Goal: Navigation & Orientation: Find specific page/section

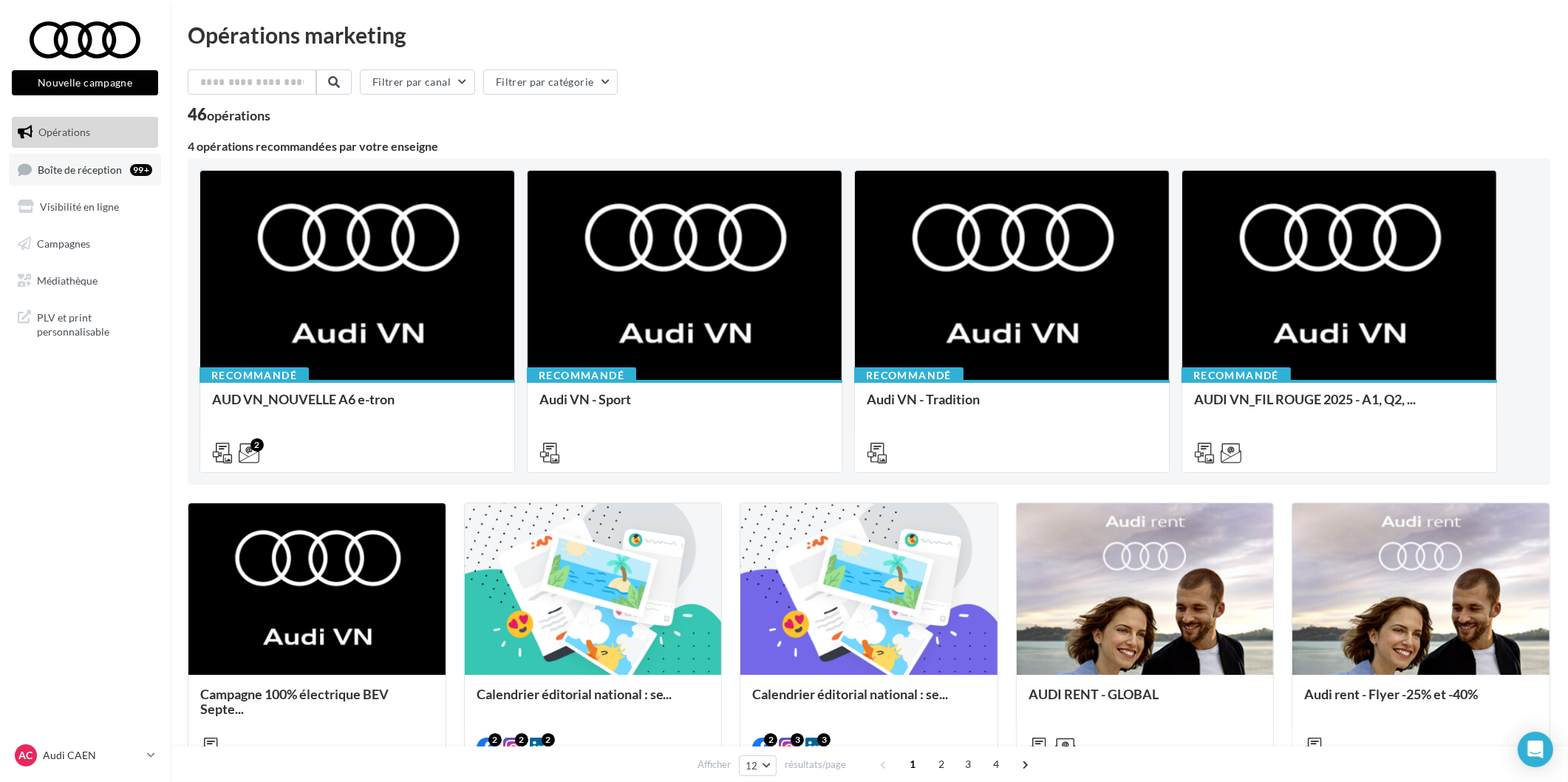
click at [122, 161] on link "Boîte de réception 99+" at bounding box center [85, 170] width 152 height 32
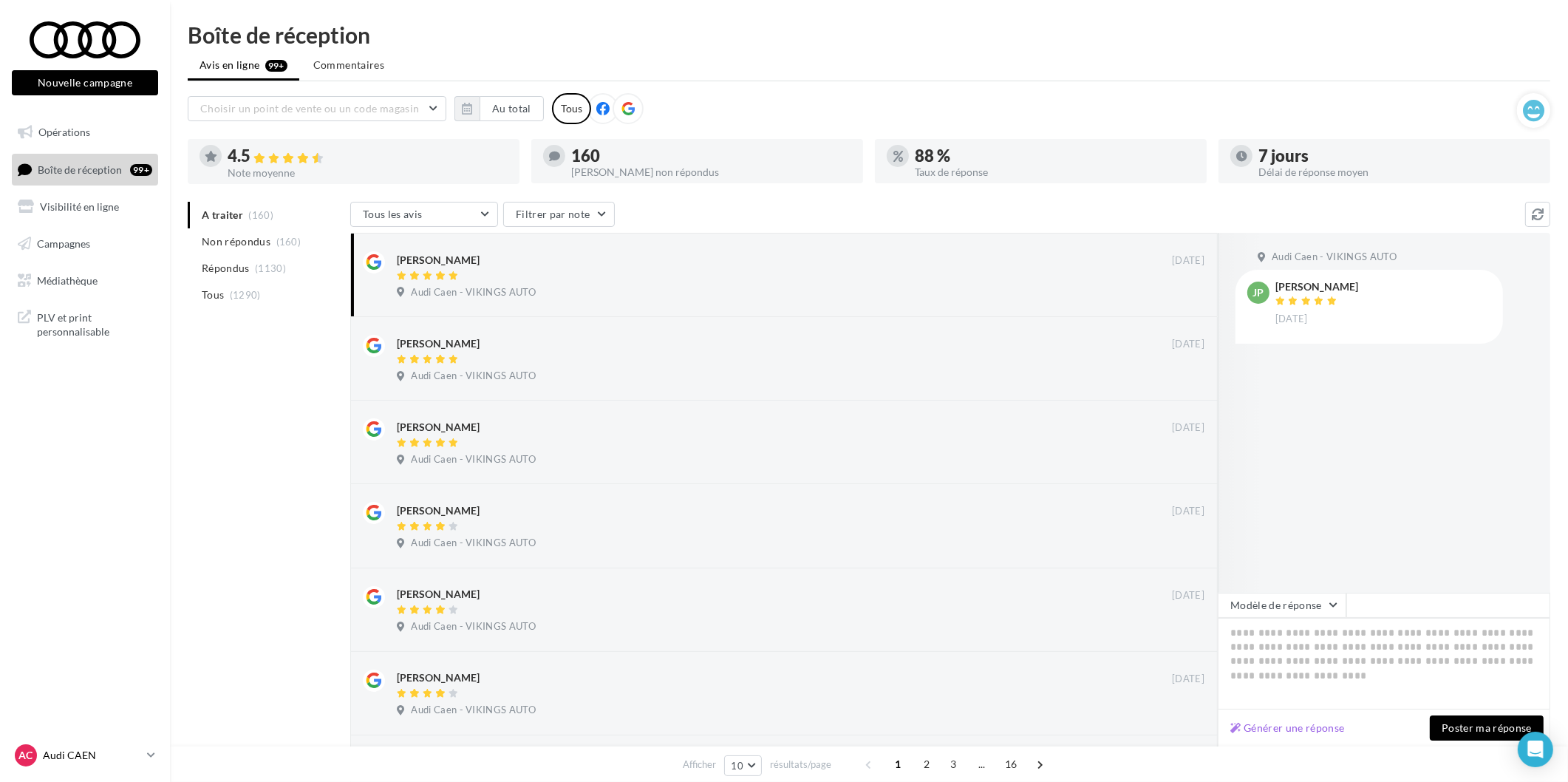
click at [92, 763] on p "Audi CAEN" at bounding box center [92, 755] width 98 height 15
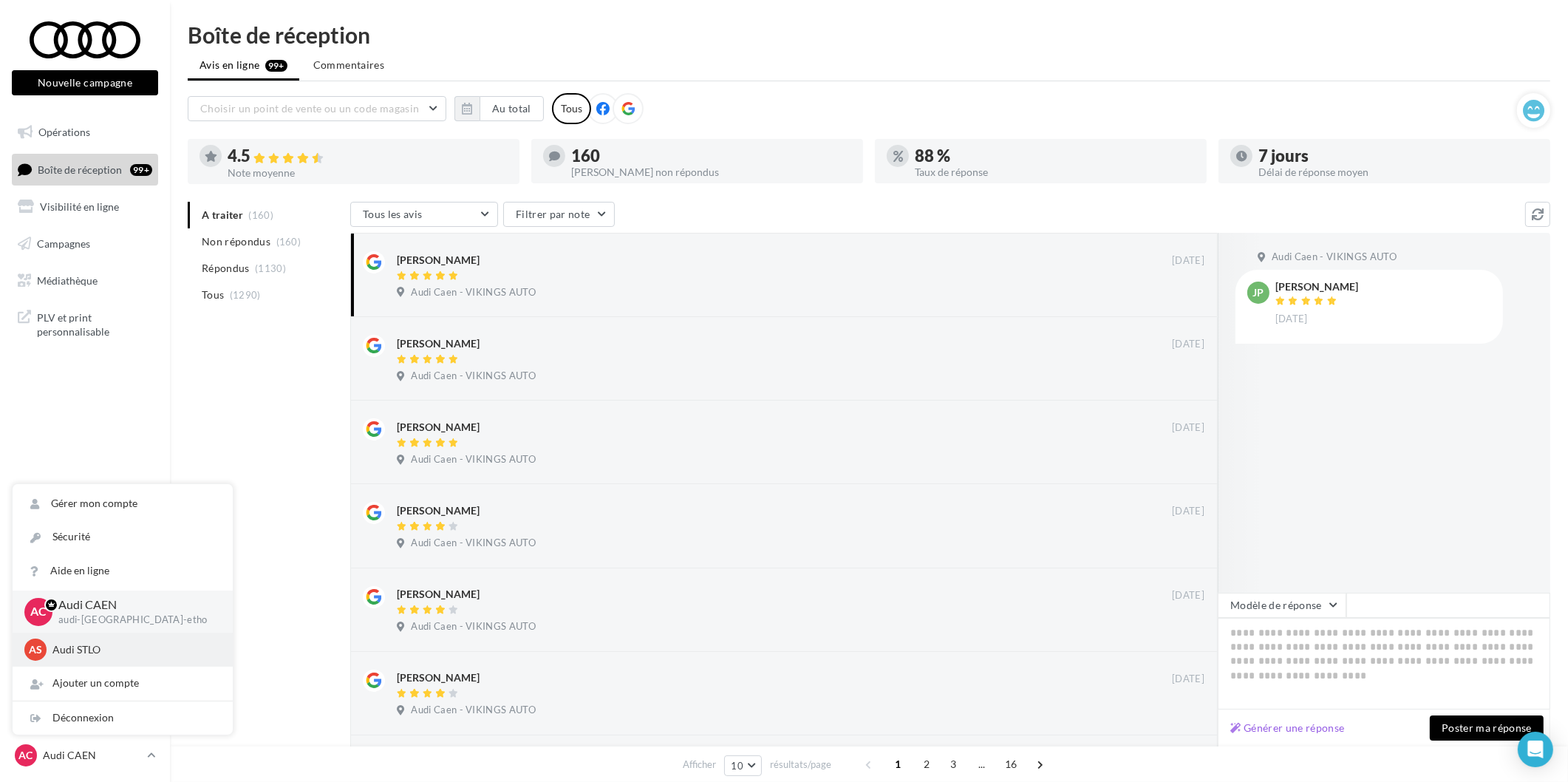
click at [115, 662] on div "AS Audi STLO audi-stlo-etho" at bounding box center [122, 649] width 220 height 34
click at [97, 641] on div "AS Audi STLO audi-stlo-etho" at bounding box center [122, 649] width 196 height 22
